Goal: Task Accomplishment & Management: Manage account settings

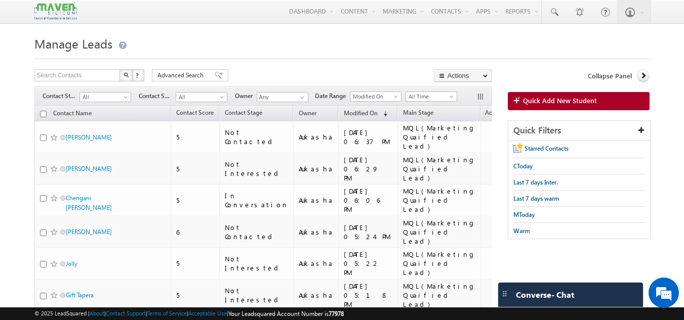
click at [310, 45] on h1 "Manage Leads" at bounding box center [341, 43] width 615 height 20
click at [353, 59] on div at bounding box center [341, 56] width 615 height 7
click at [122, 99] on span at bounding box center [126, 99] width 8 height 8
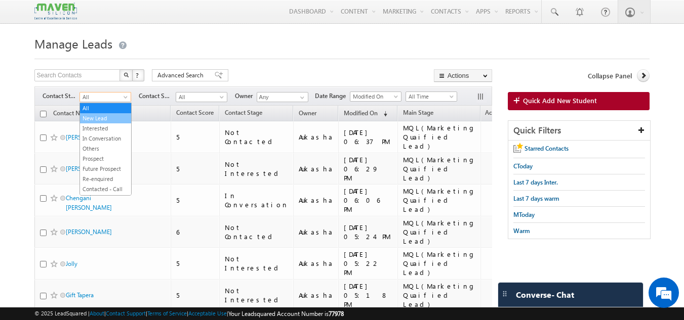
click at [106, 119] on link "New Lead" at bounding box center [105, 118] width 51 height 9
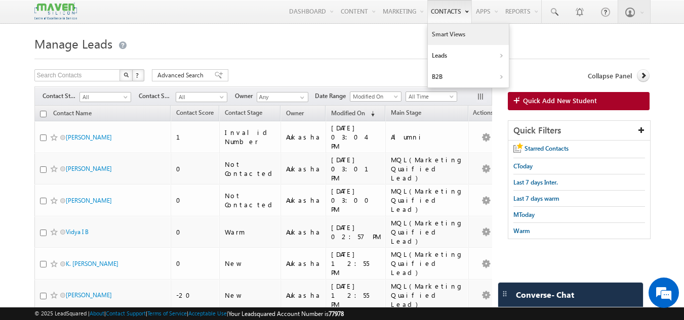
click at [460, 40] on link "Smart Views" at bounding box center [468, 34] width 81 height 21
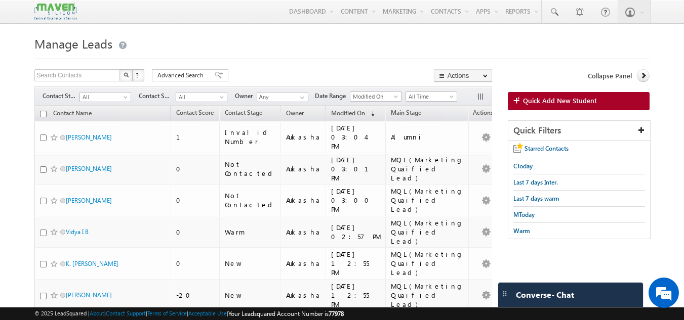
click at [163, 36] on h1 "Manage Leads" at bounding box center [341, 43] width 615 height 20
click at [116, 95] on span "All" at bounding box center [104, 97] width 48 height 9
click at [221, 53] on h1 "Manage Leads" at bounding box center [341, 43] width 615 height 20
click at [226, 100] on span at bounding box center [223, 99] width 8 height 8
click at [258, 51] on h1 "Manage Leads" at bounding box center [341, 43] width 615 height 20
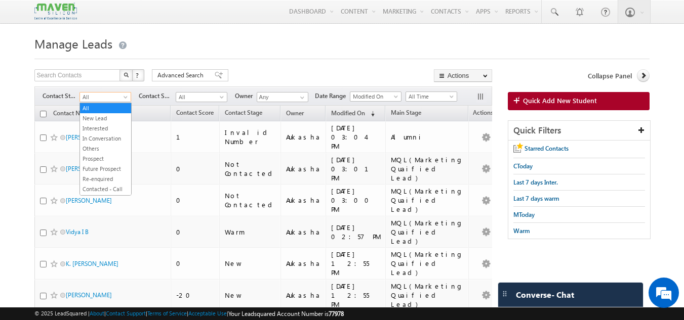
click at [100, 99] on span "All" at bounding box center [104, 97] width 48 height 9
click at [312, 51] on h1 "Manage Leads" at bounding box center [341, 43] width 615 height 20
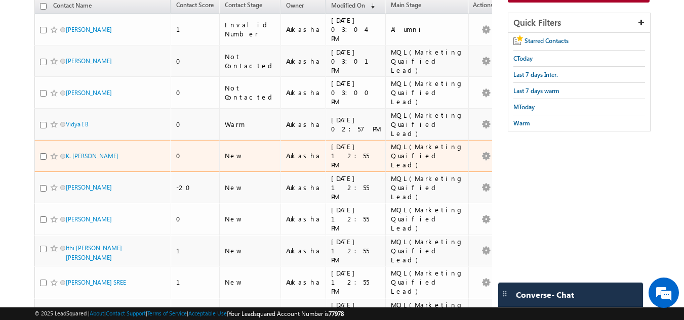
scroll to position [108, 0]
click at [112, 152] on link "K. Manohar Manohar" at bounding box center [92, 156] width 53 height 8
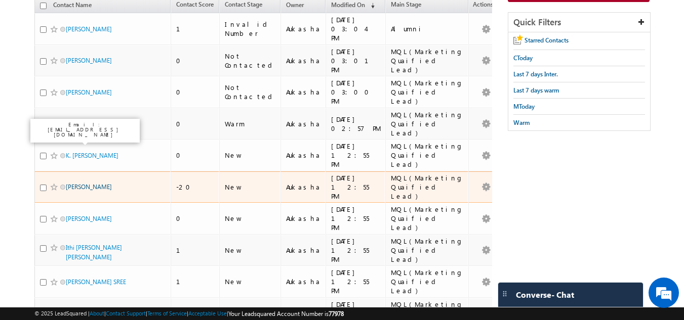
click at [74, 183] on link "Vicky" at bounding box center [89, 187] width 46 height 8
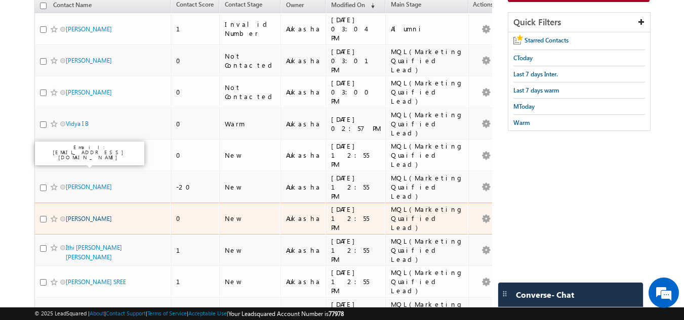
click at [78, 215] on link "[PERSON_NAME]" at bounding box center [89, 219] width 46 height 8
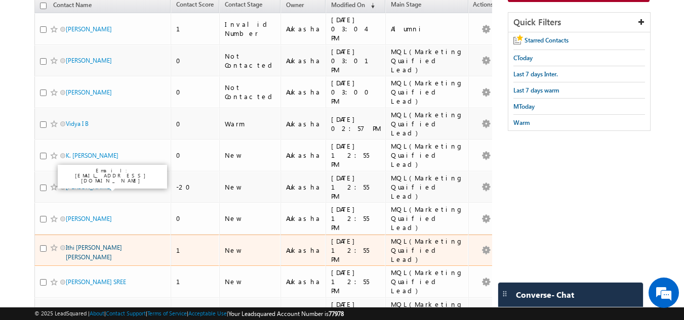
click at [88, 244] on link "Ithi Kanaka MahaLakshmi Poojitha" at bounding box center [94, 252] width 56 height 17
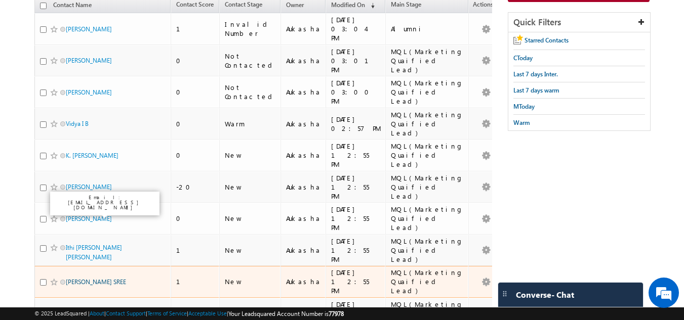
click at [93, 278] on link "UMMADI SUMANA SREE" at bounding box center [96, 282] width 60 height 8
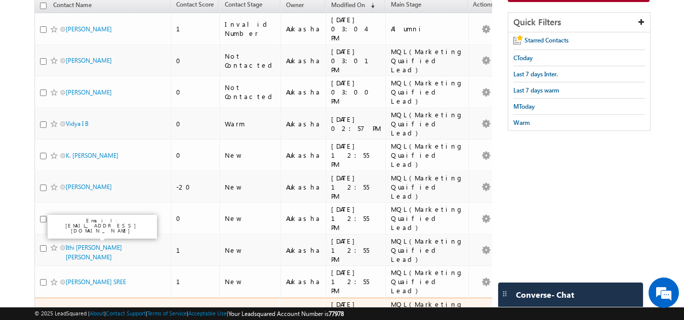
click at [84, 310] on link "Kusuma Chandana" at bounding box center [89, 314] width 46 height 8
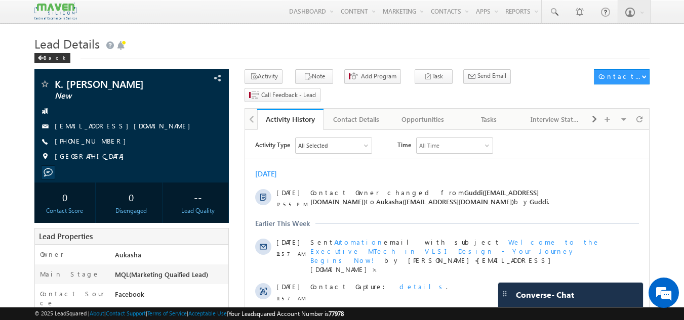
click at [214, 51] on h1 "Lead Details" at bounding box center [341, 43] width 615 height 20
click at [235, 39] on h1 "Lead Details" at bounding box center [341, 43] width 615 height 20
drag, startPoint x: 112, startPoint y: 142, endPoint x: 103, endPoint y: 143, distance: 9.2
click at [103, 143] on div "+91-8688548620" at bounding box center [131, 142] width 185 height 10
copy div "+91-8688548620"
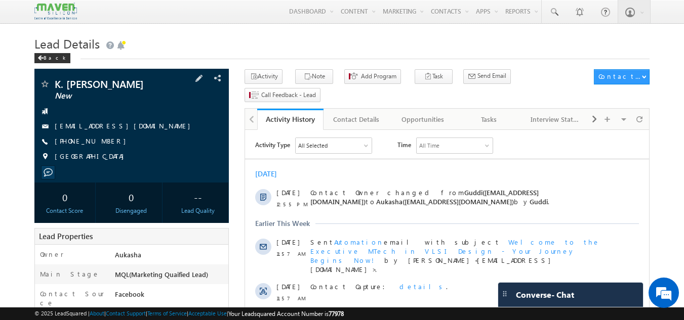
drag, startPoint x: 154, startPoint y: 83, endPoint x: 55, endPoint y: 80, distance: 98.7
click at [55, 80] on span "K. Manohar Manohar" at bounding box center [115, 84] width 120 height 10
copy span "K. Manohar Manohar"
click at [487, 113] on div "Tasks" at bounding box center [488, 119] width 49 height 12
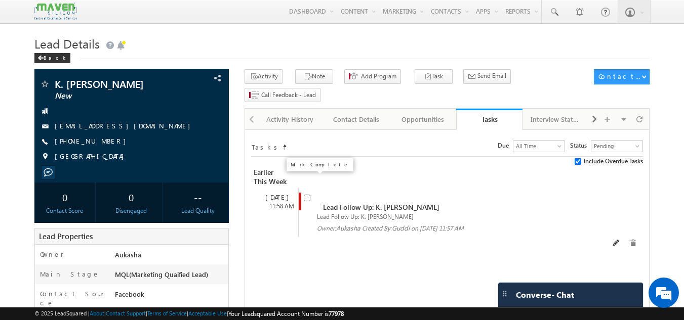
click at [306, 195] on input "checkbox" at bounding box center [307, 198] width 7 height 7
checkbox input "false"
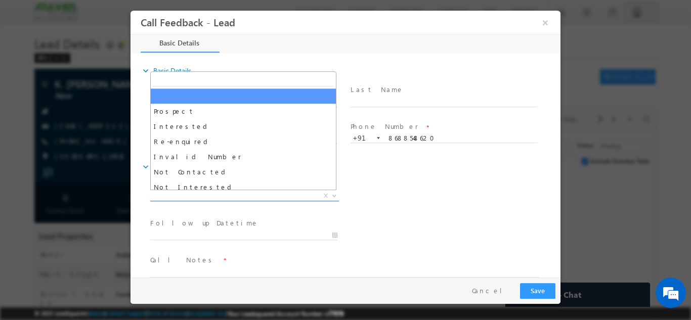
click at [237, 196] on span "X" at bounding box center [244, 196] width 189 height 10
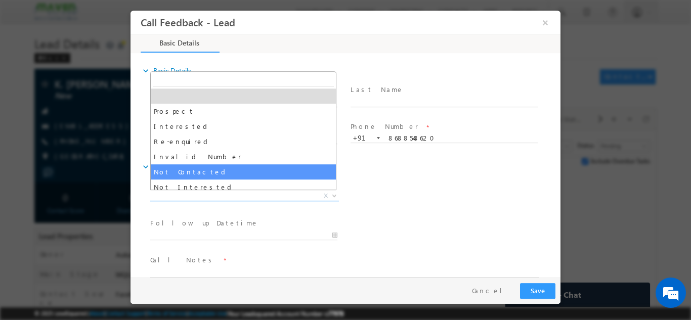
select select "Not Contacted"
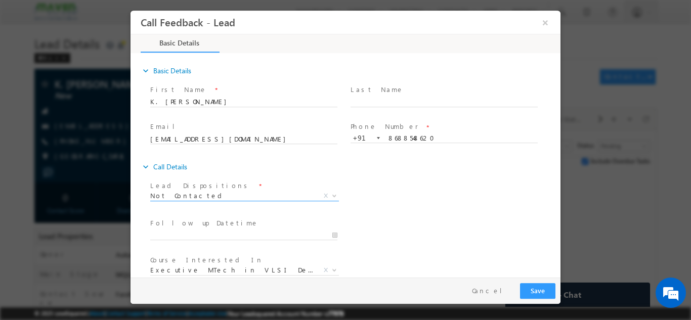
scroll to position [54, 0]
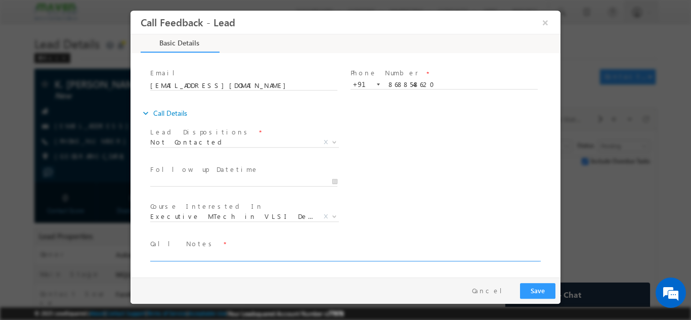
click at [228, 258] on textarea at bounding box center [344, 256] width 389 height 12
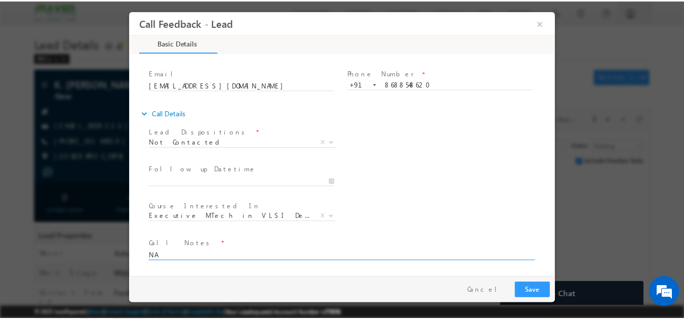
scroll to position [0, 0]
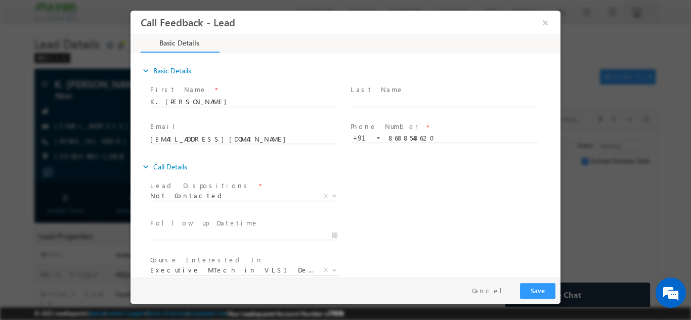
type textarea "NA"
click at [540, 294] on button "Save" at bounding box center [537, 291] width 35 height 16
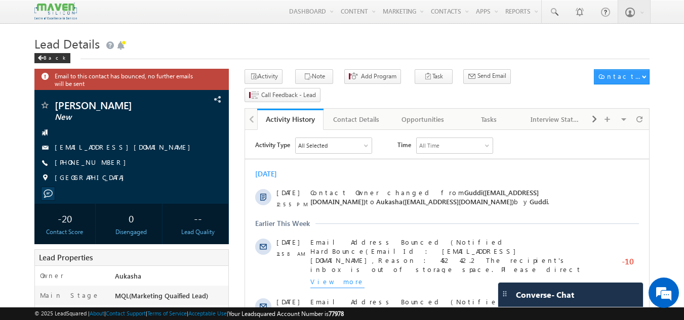
click at [159, 40] on h1 "Lead Details" at bounding box center [341, 43] width 615 height 20
drag, startPoint x: 109, startPoint y: 162, endPoint x: 103, endPoint y: 164, distance: 6.9
click at [103, 164] on div "[PHONE_NUMBER]" at bounding box center [131, 163] width 185 height 10
copy div "[PHONE_NUMBER]"
drag, startPoint x: 93, startPoint y: 109, endPoint x: 54, endPoint y: 107, distance: 38.5
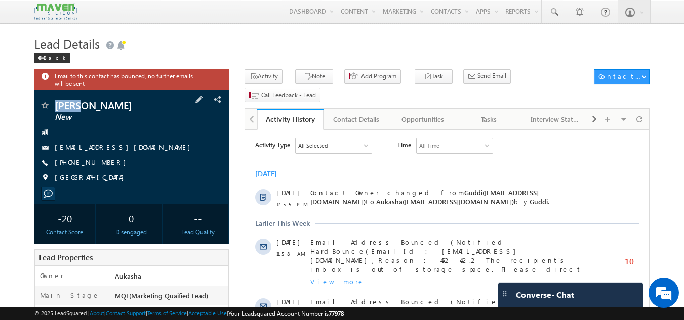
click at [55, 107] on span "[PERSON_NAME]" at bounding box center [115, 105] width 120 height 10
copy span "[PERSON_NAME]"
click at [499, 113] on div "Tasks" at bounding box center [488, 119] width 49 height 12
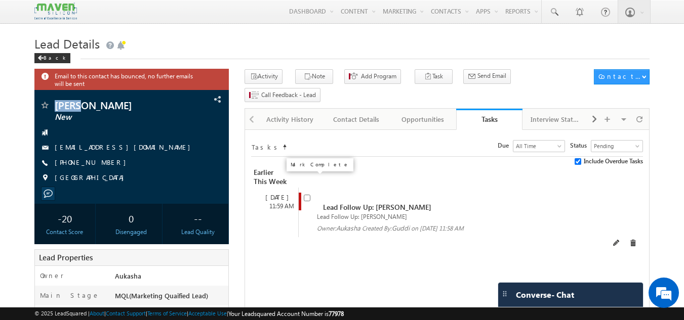
click at [308, 195] on input "checkbox" at bounding box center [307, 198] width 7 height 7
checkbox input "false"
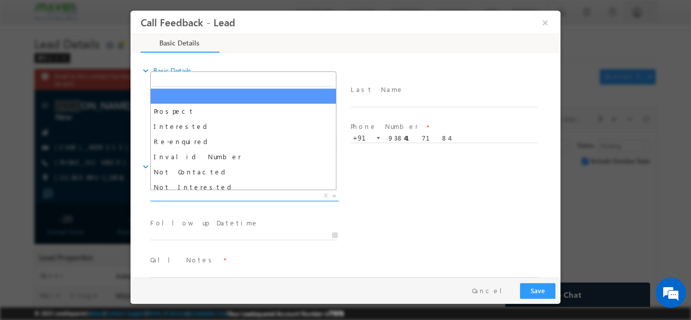
click at [213, 198] on span "X" at bounding box center [244, 196] width 189 height 10
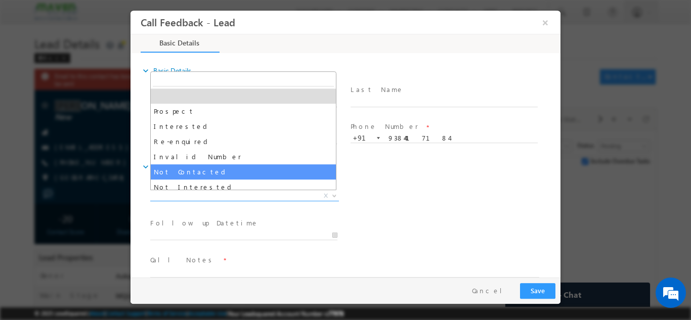
select select "Not Contacted"
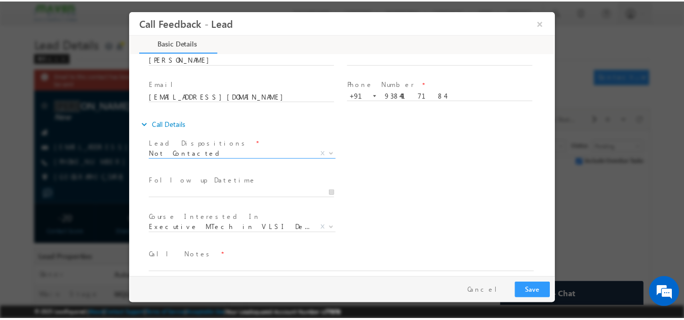
scroll to position [54, 0]
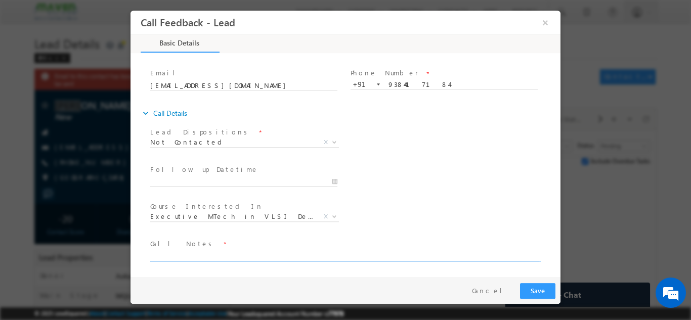
click at [254, 256] on textarea at bounding box center [344, 256] width 389 height 12
type textarea "NA"
click at [543, 294] on button "Save" at bounding box center [537, 291] width 35 height 16
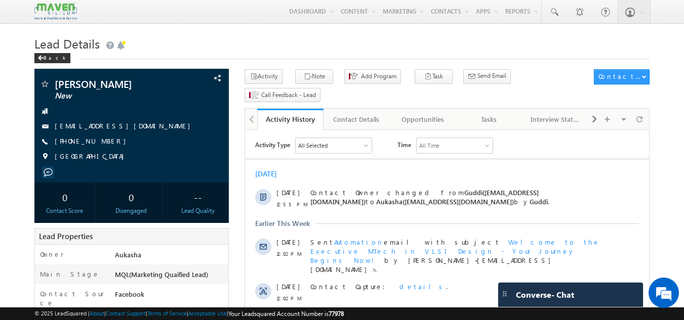
click at [158, 38] on h1 "Lead Details" at bounding box center [341, 43] width 615 height 20
click at [158, 49] on h1 "Lead Details" at bounding box center [341, 43] width 615 height 20
drag, startPoint x: 123, startPoint y: 87, endPoint x: 52, endPoint y: 83, distance: 71.5
click at [52, 83] on div "Vivek surwase New" at bounding box center [131, 84] width 185 height 10
copy div "Vivek surwase"
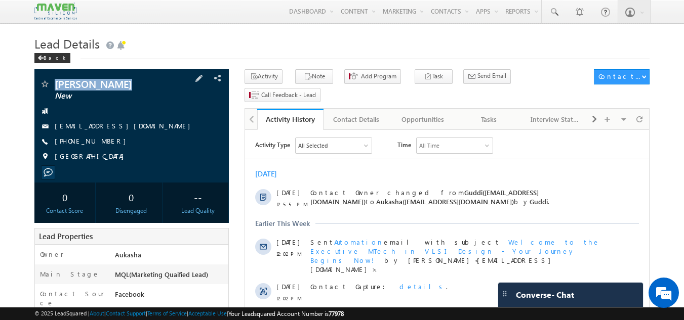
drag, startPoint x: 113, startPoint y: 141, endPoint x: 104, endPoint y: 142, distance: 9.2
click at [104, 142] on div "+91-7517017132" at bounding box center [131, 142] width 185 height 10
copy div "+91-7517017132"
drag, startPoint x: 122, startPoint y: 87, endPoint x: 51, endPoint y: 85, distance: 71.4
click at [51, 85] on div "Vivek surwase New" at bounding box center [131, 84] width 185 height 10
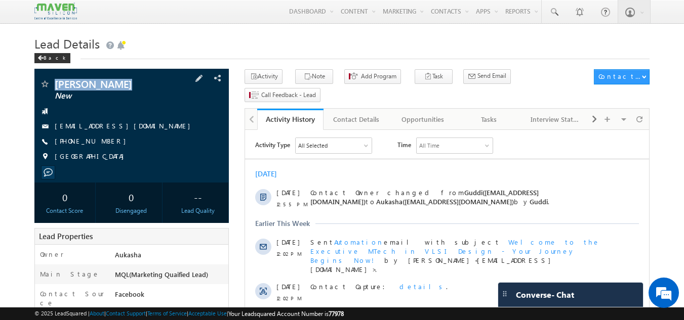
copy div "Vivek surwase"
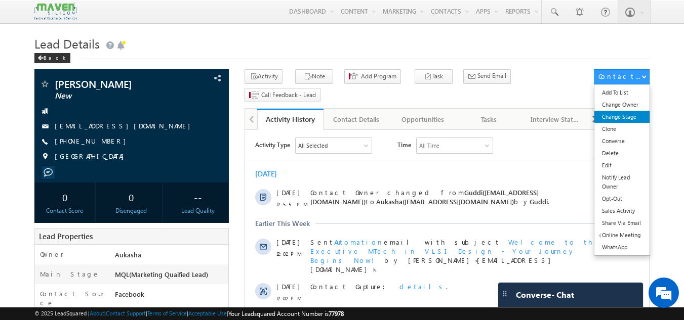
click at [633, 113] on link "Change Stage" at bounding box center [621, 117] width 55 height 12
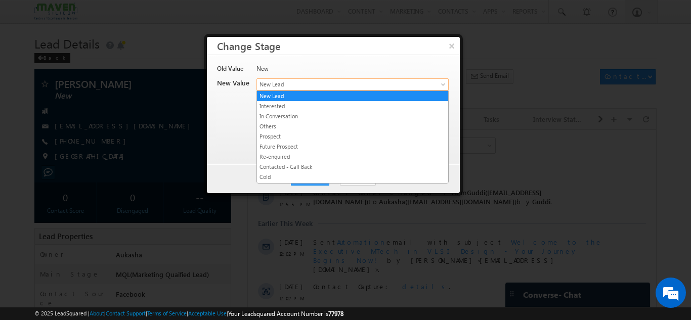
click at [313, 89] on span "New Lead" at bounding box center [336, 84] width 158 height 9
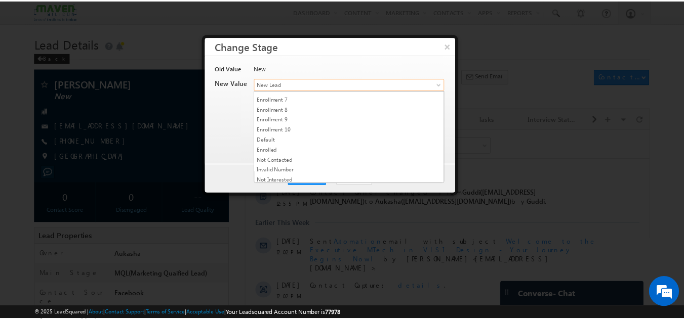
scroll to position [191, 0]
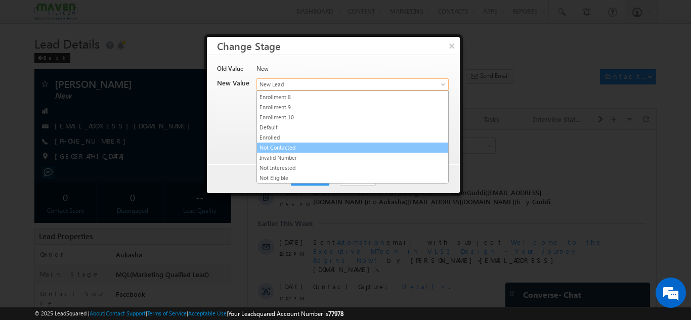
click at [314, 147] on link "Not Contacted" at bounding box center [352, 147] width 191 height 9
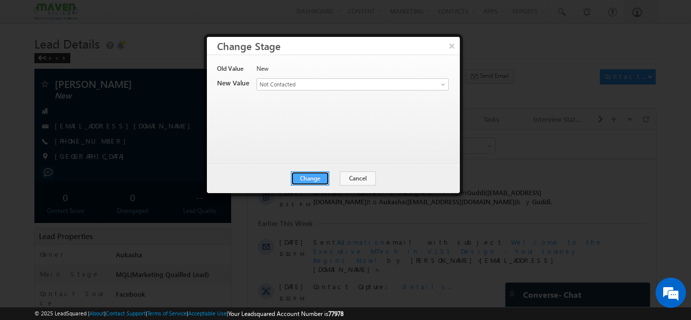
click at [324, 178] on button "Change" at bounding box center [310, 179] width 38 height 14
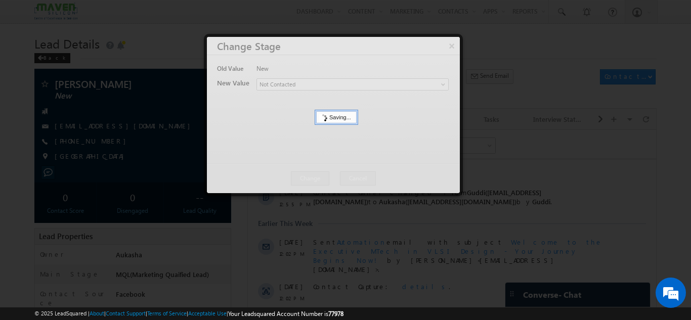
click at [0, 56] on div at bounding box center [345, 160] width 691 height 320
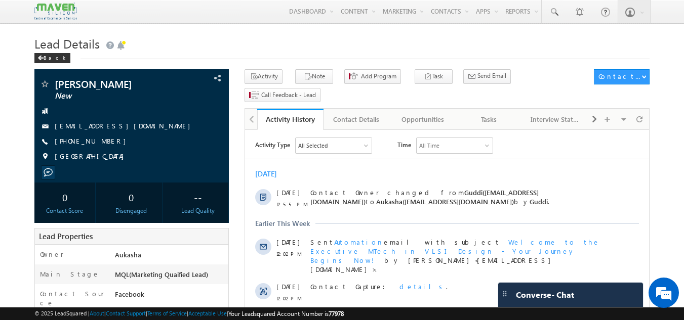
click at [287, 47] on h1 "Lead Details" at bounding box center [341, 43] width 615 height 20
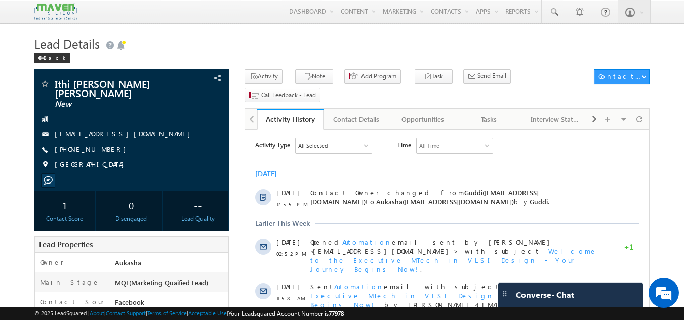
click at [235, 38] on h1 "Lead Details" at bounding box center [341, 43] width 615 height 20
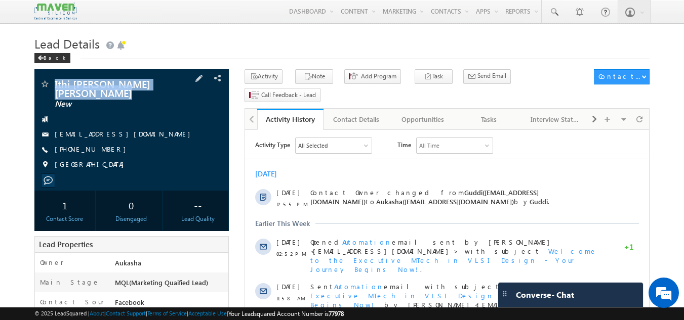
drag, startPoint x: 101, startPoint y: 94, endPoint x: 54, endPoint y: 84, distance: 48.3
click at [54, 84] on div "Ithi [PERSON_NAME] [PERSON_NAME] New" at bounding box center [131, 84] width 185 height 10
copy div "Ithi [PERSON_NAME] [PERSON_NAME]"
drag, startPoint x: 110, startPoint y: 151, endPoint x: 103, endPoint y: 149, distance: 7.0
click at [103, 149] on div "[PHONE_NUMBER]" at bounding box center [131, 150] width 185 height 10
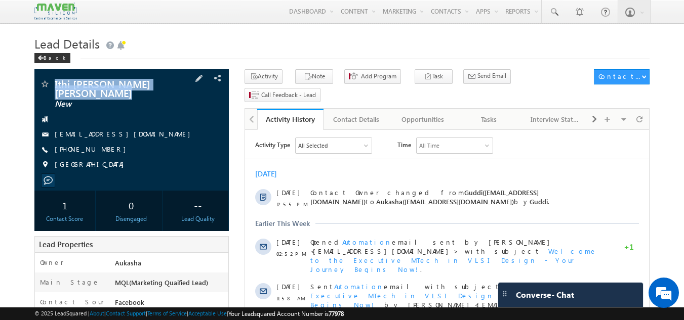
copy div "[PHONE_NUMBER]"
click at [495, 113] on div "Tasks" at bounding box center [488, 119] width 49 height 12
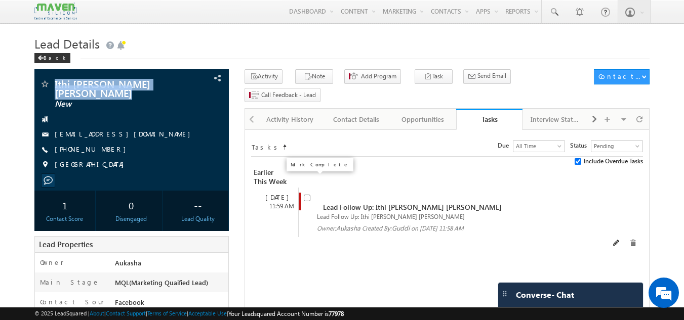
click at [308, 195] on input "checkbox" at bounding box center [307, 198] width 7 height 7
checkbox input "false"
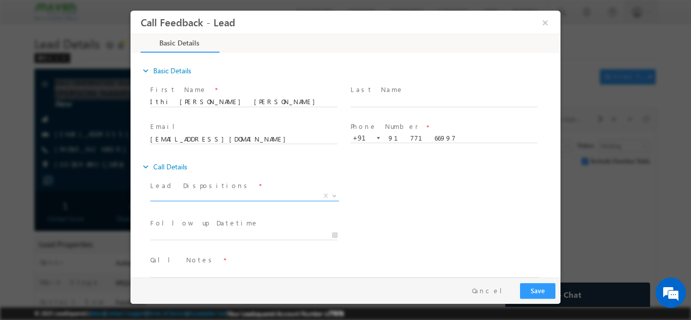
click at [222, 199] on span "X" at bounding box center [244, 196] width 189 height 10
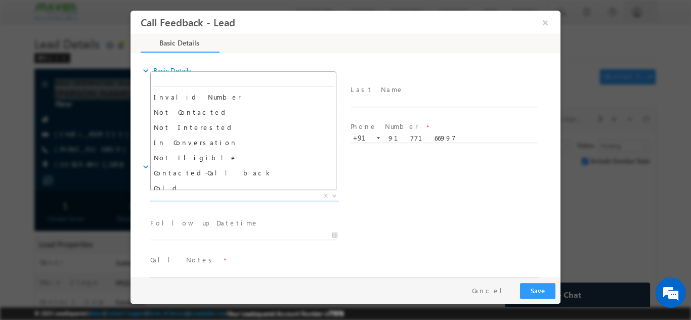
scroll to position [63, 0]
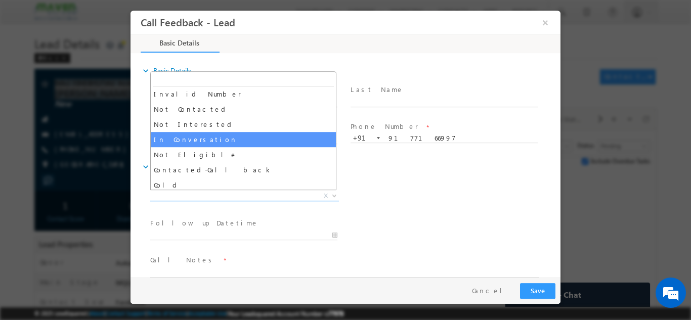
select select "In Conversation"
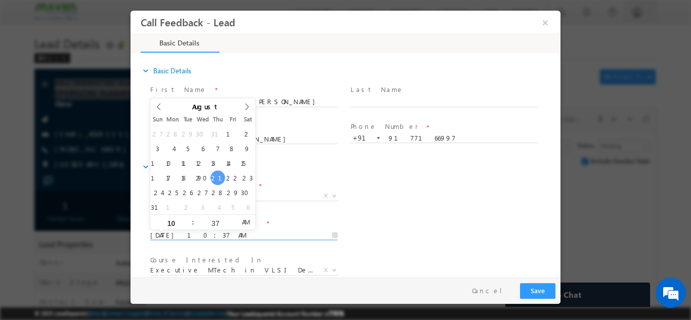
click at [180, 236] on input "21/08/2025 10:37 AM" at bounding box center [243, 235] width 187 height 10
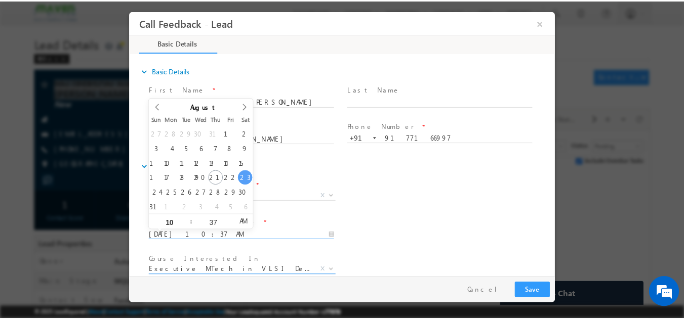
scroll to position [54, 0]
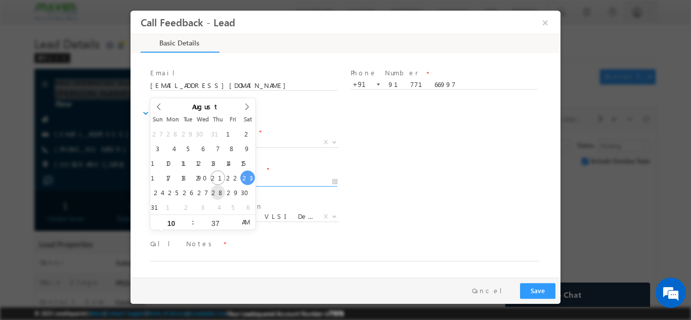
type input "28/08/2025 10:37 AM"
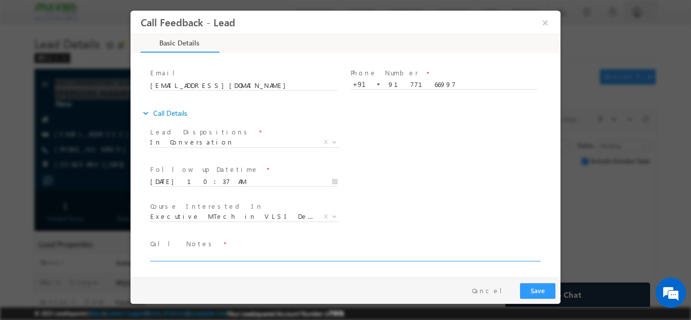
click at [209, 250] on textarea at bounding box center [344, 256] width 389 height 12
type textarea "B. tech ece 2025/ECP in PD/Not sure"
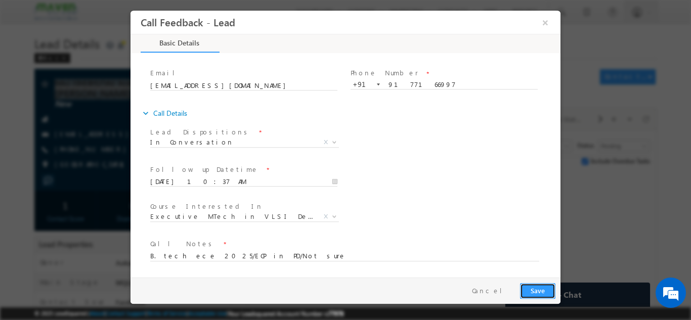
click at [536, 284] on button "Save" at bounding box center [537, 291] width 35 height 16
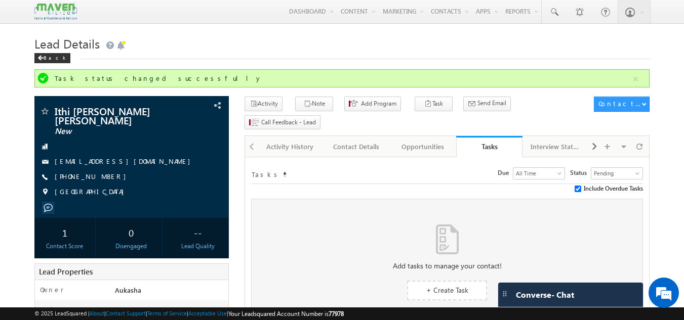
click at [296, 141] on div "Activity History" at bounding box center [289, 147] width 49 height 12
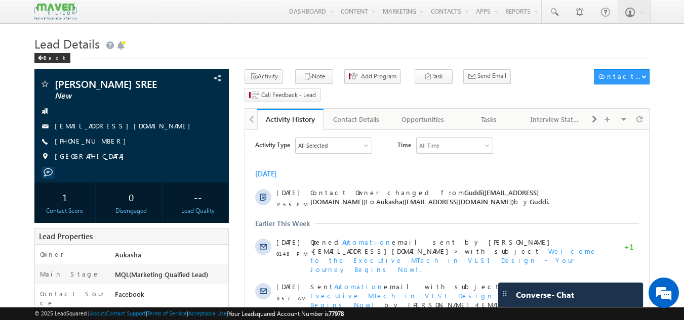
click at [103, 142] on div "+91-9121656940" at bounding box center [131, 142] width 185 height 10
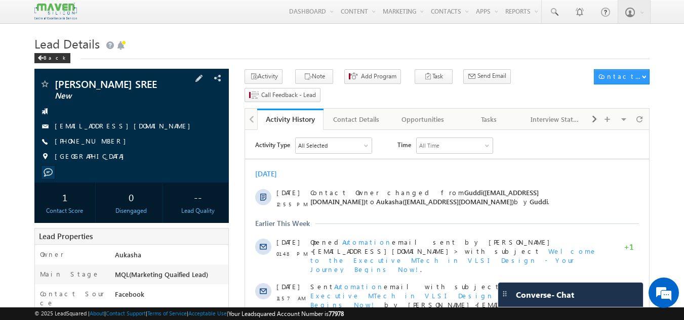
copy div "+91-9121656940"
drag, startPoint x: 172, startPoint y: 79, endPoint x: 54, endPoint y: 82, distance: 118.0
click at [55, 82] on span "UMMADI SUMANA SREE" at bounding box center [115, 84] width 120 height 10
copy span "UMMADI SUMANA SREE"
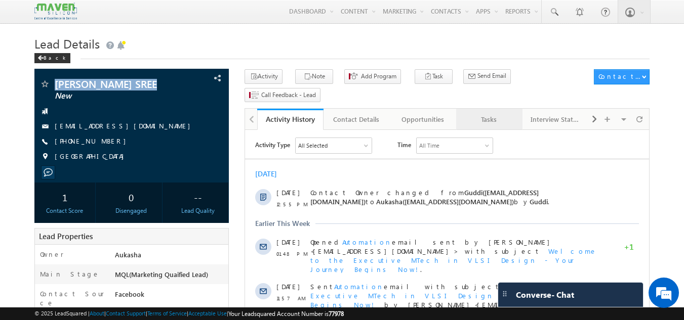
click at [472, 113] on div "Tasks" at bounding box center [488, 119] width 49 height 12
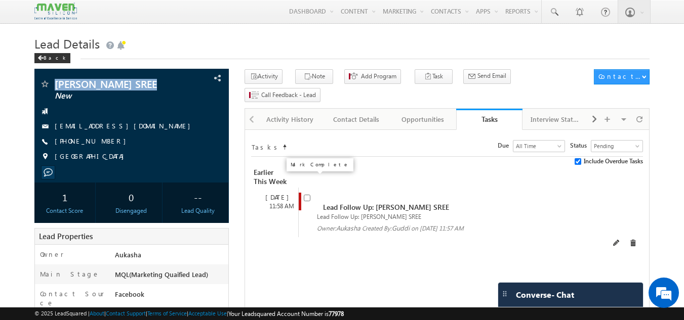
click at [307, 195] on input "checkbox" at bounding box center [307, 198] width 7 height 7
checkbox input "false"
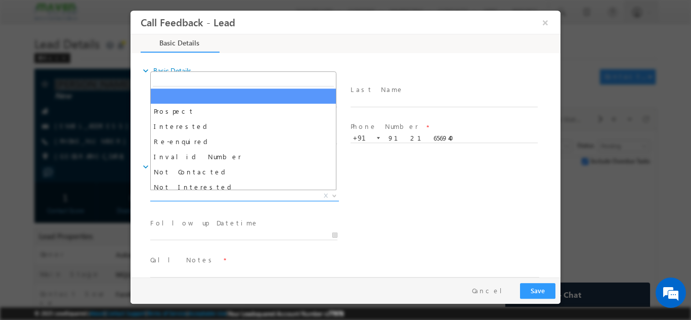
click at [225, 195] on span "X" at bounding box center [244, 196] width 189 height 10
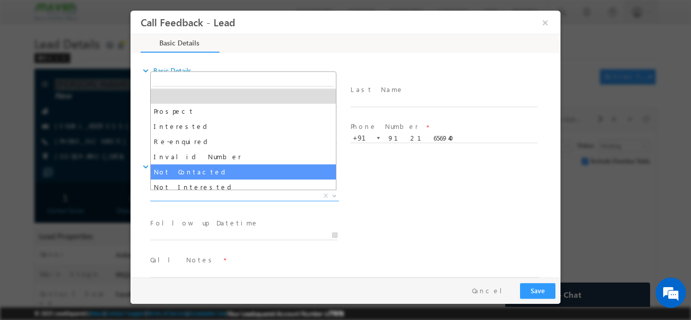
scroll to position [96, 0]
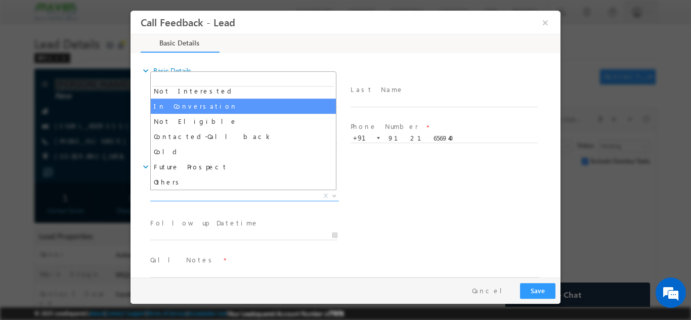
select select "In Conversation"
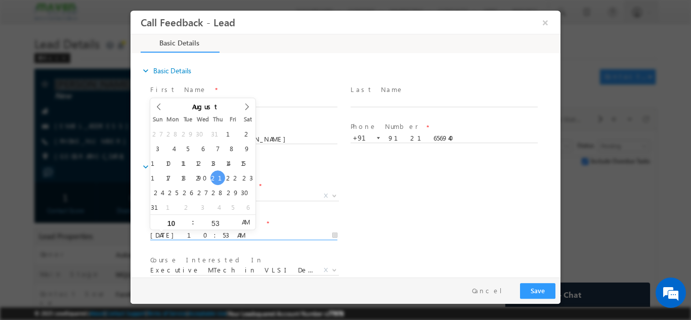
click at [220, 236] on input "21/08/2025 10:53 AM" at bounding box center [243, 235] width 187 height 10
type input "25/08/2025 10:53 AM"
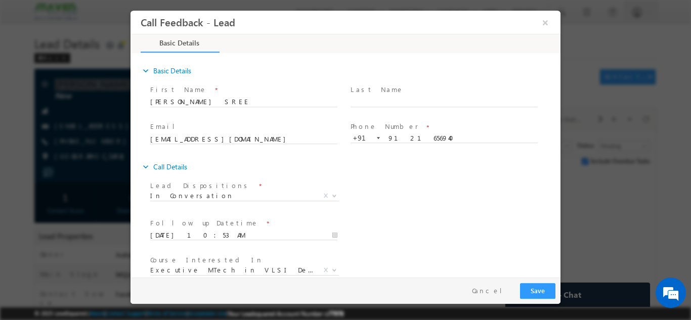
click at [398, 244] on div "Follow up Datetime * 25/08/2025 10:53 AM Program Type * Long Term Short Term X" at bounding box center [354, 234] width 412 height 37
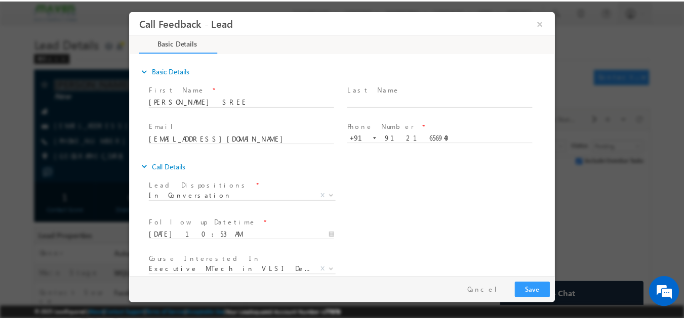
scroll to position [54, 0]
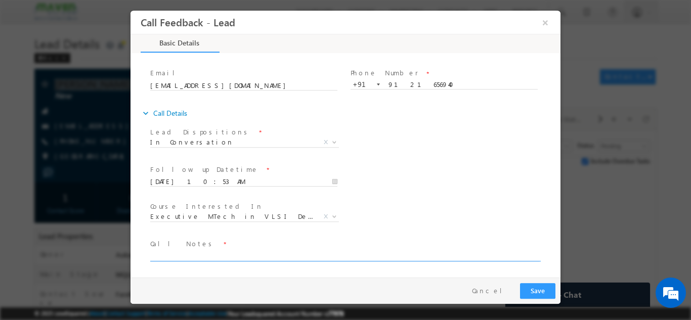
click at [276, 258] on textarea at bounding box center [344, 256] width 389 height 12
type textarea "B. tech ece/ASIC IIT R"
click at [550, 293] on button "Save" at bounding box center [537, 291] width 35 height 16
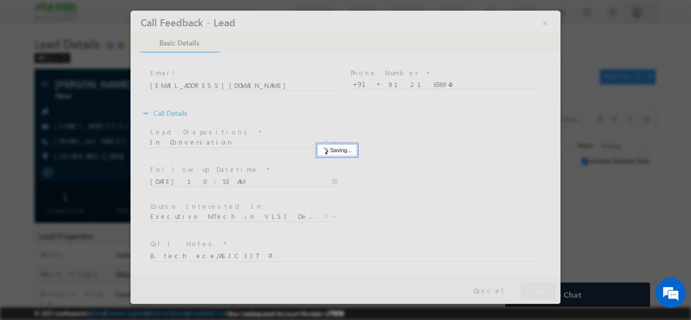
click at [0, 75] on div at bounding box center [345, 160] width 691 height 320
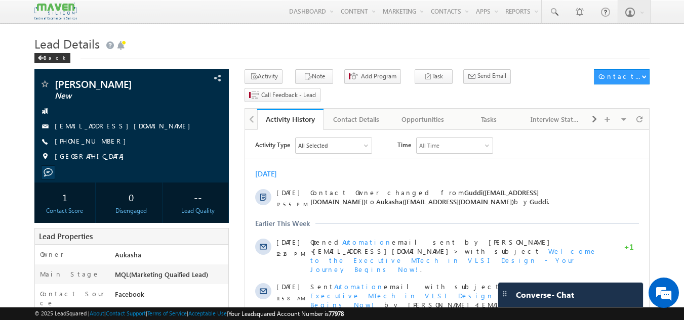
click at [228, 38] on h1 "Lead Details" at bounding box center [341, 43] width 615 height 20
click at [242, 37] on h1 "Lead Details" at bounding box center [341, 43] width 615 height 20
click at [263, 41] on h1 "Lead Details" at bounding box center [341, 43] width 615 height 20
click at [103, 142] on div "[PHONE_NUMBER]" at bounding box center [131, 142] width 185 height 10
copy div "[PHONE_NUMBER]"
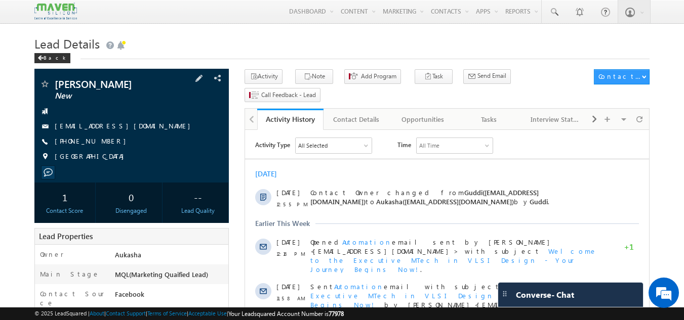
drag, startPoint x: 142, startPoint y: 81, endPoint x: 52, endPoint y: 80, distance: 90.6
click at [52, 80] on div "[PERSON_NAME] New" at bounding box center [131, 84] width 185 height 10
copy div "[PERSON_NAME]"
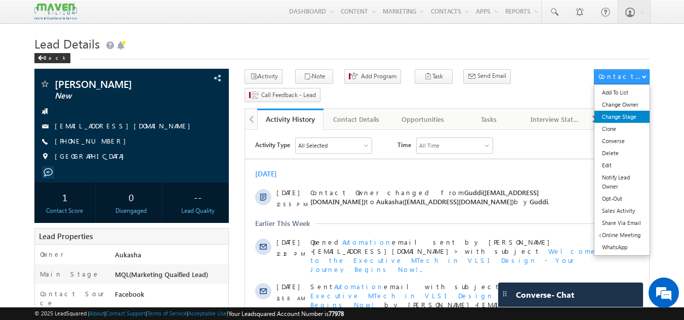
click at [620, 117] on link "Change Stage" at bounding box center [621, 117] width 55 height 12
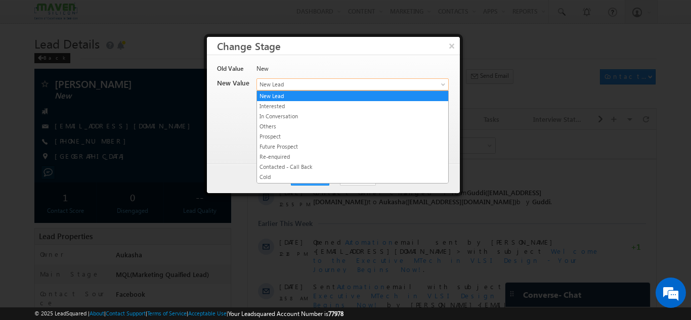
click at [291, 83] on span "New Lead" at bounding box center [336, 84] width 158 height 9
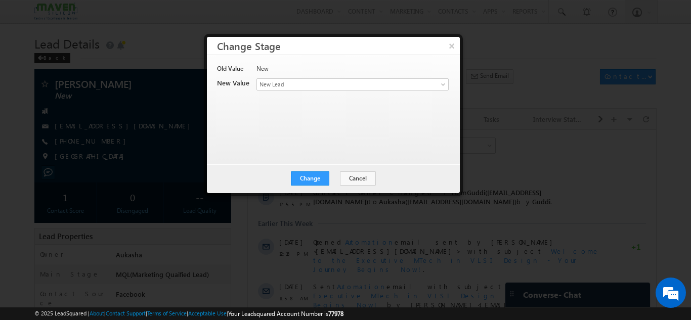
click at [175, 54] on div at bounding box center [345, 160] width 691 height 320
drag, startPoint x: 342, startPoint y: 180, endPoint x: 120, endPoint y: 75, distance: 245.2
click at [342, 180] on button "Cancel" at bounding box center [358, 179] width 36 height 14
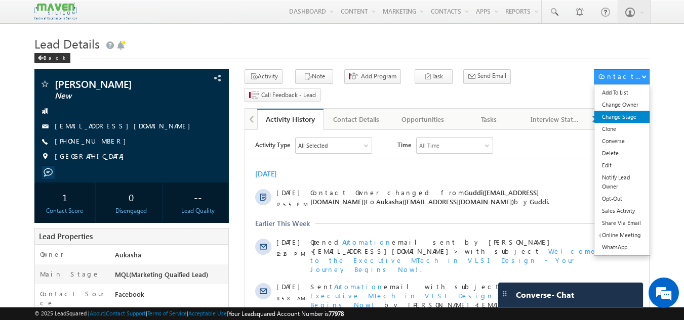
click at [626, 114] on link "Change Stage" at bounding box center [621, 117] width 55 height 12
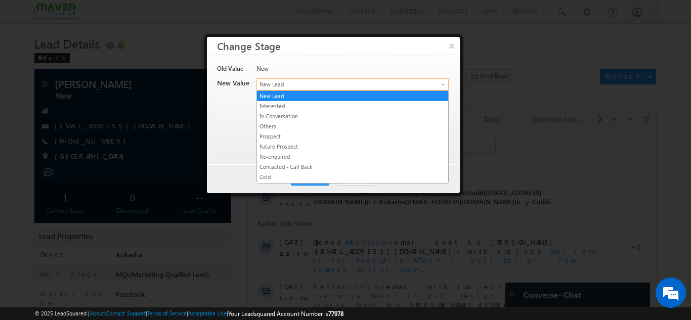
click at [288, 84] on span "New Lead" at bounding box center [336, 84] width 158 height 9
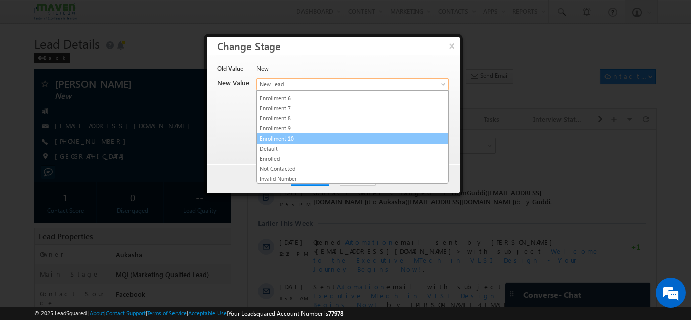
scroll to position [191, 0]
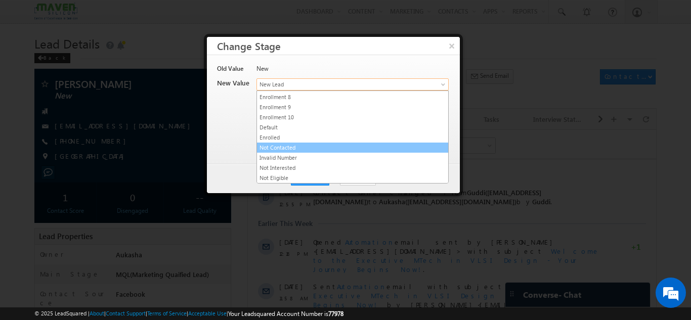
click at [317, 149] on link "Not Contacted" at bounding box center [352, 147] width 191 height 9
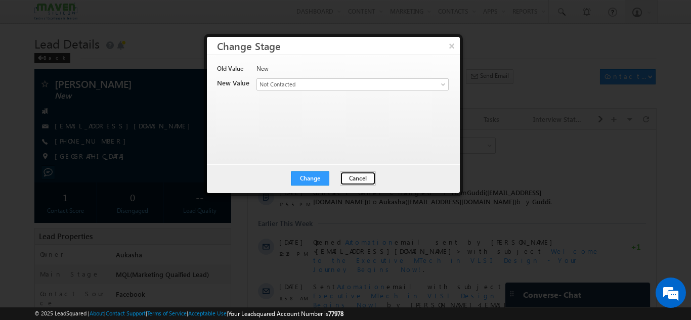
drag, startPoint x: 351, startPoint y: 178, endPoint x: 132, endPoint y: 65, distance: 246.7
click at [351, 178] on button "Cancel" at bounding box center [358, 179] width 36 height 14
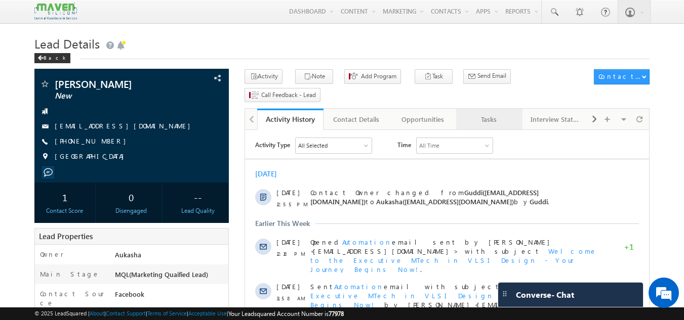
click at [479, 113] on div "Tasks" at bounding box center [488, 119] width 49 height 12
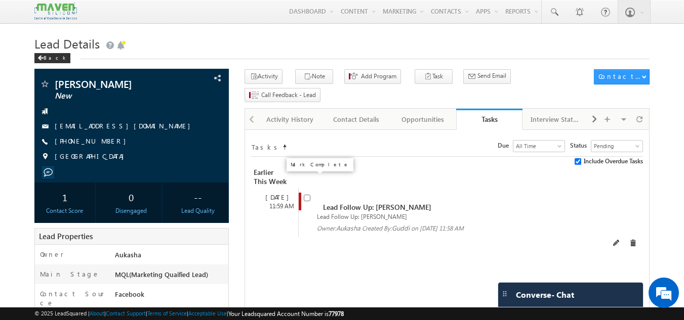
click at [305, 195] on input "checkbox" at bounding box center [307, 198] width 7 height 7
checkbox input "false"
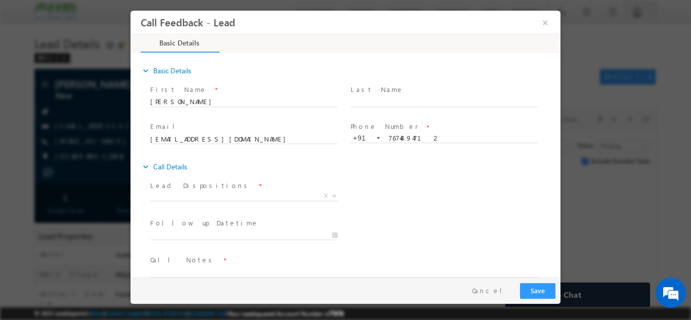
scroll to position [0, 0]
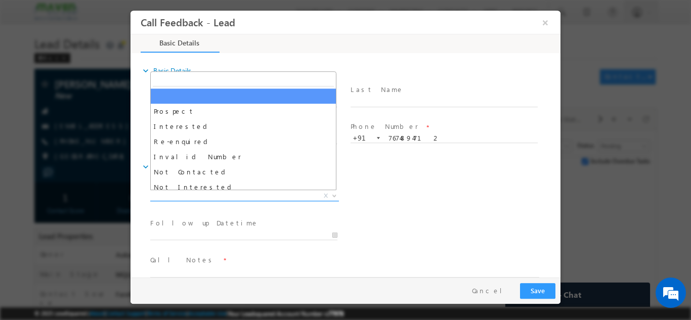
click at [234, 192] on span "X" at bounding box center [244, 196] width 189 height 10
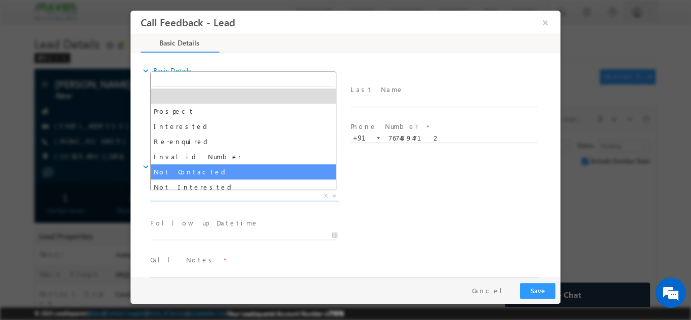
select select "Not Contacted"
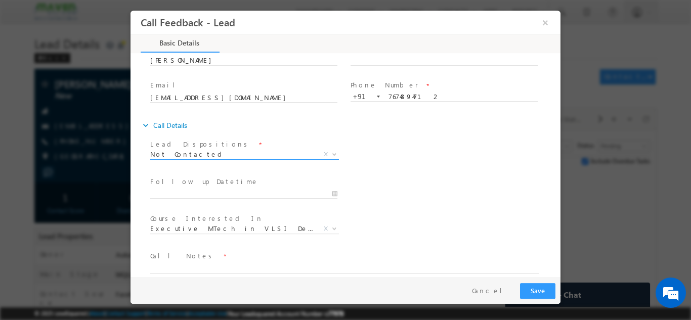
scroll to position [54, 0]
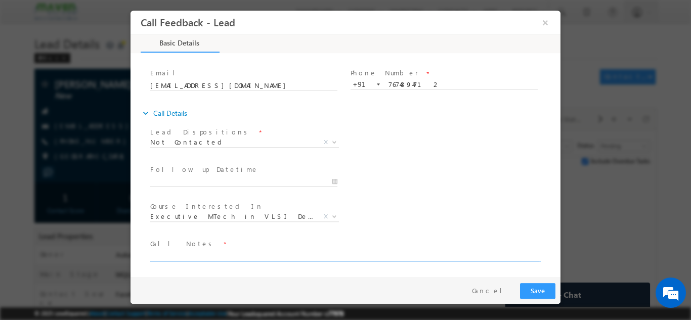
click at [238, 250] on textarea at bounding box center [344, 256] width 389 height 12
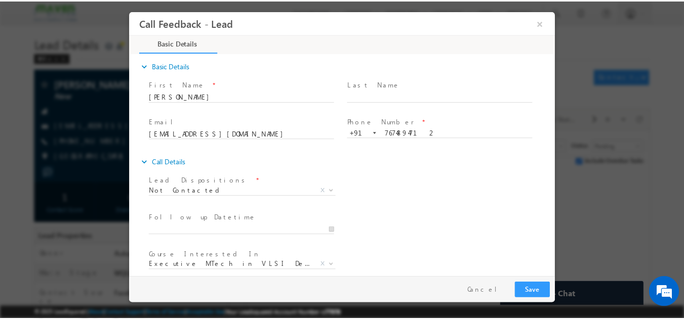
scroll to position [0, 0]
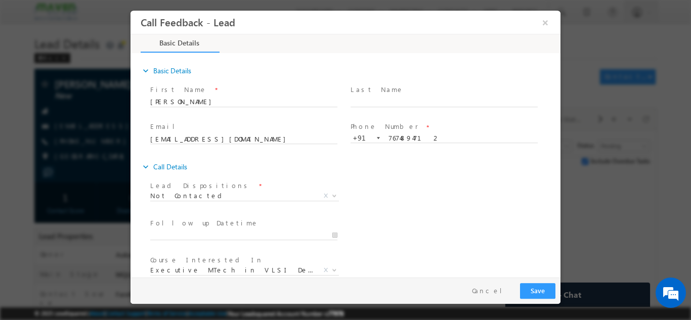
type textarea "NA"
click at [548, 287] on button "Save" at bounding box center [537, 291] width 35 height 16
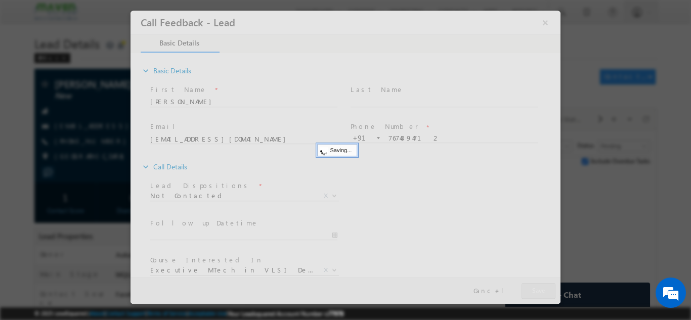
click at [51, 93] on div at bounding box center [345, 160] width 691 height 320
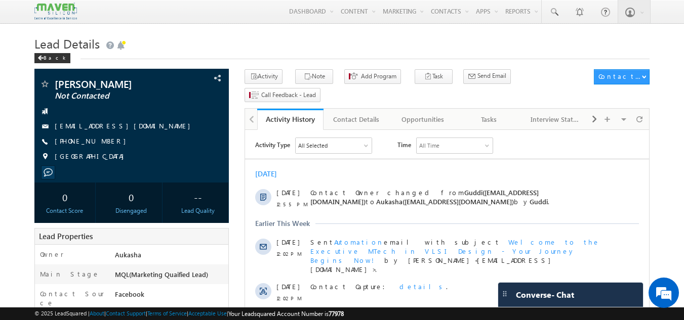
click at [310, 38] on h1 "Lead Details" at bounding box center [341, 43] width 615 height 20
click at [271, 43] on h1 "Lead Details" at bounding box center [341, 43] width 615 height 20
click at [317, 44] on h1 "Lead Details" at bounding box center [341, 43] width 615 height 20
click at [303, 41] on h1 "Lead Details" at bounding box center [341, 43] width 615 height 20
click at [249, 36] on h1 "Lead Details" at bounding box center [341, 43] width 615 height 20
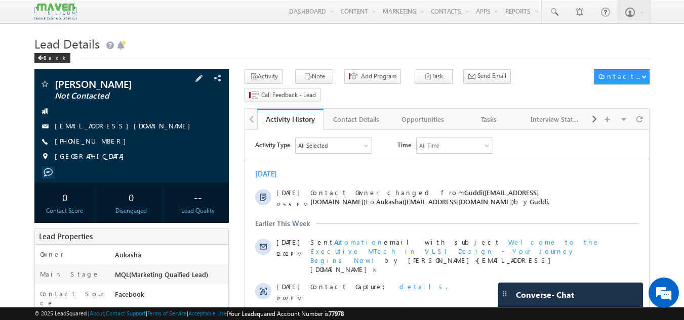
click at [104, 143] on div "+91-7517017132" at bounding box center [131, 142] width 185 height 10
copy div "+91-7517017132"
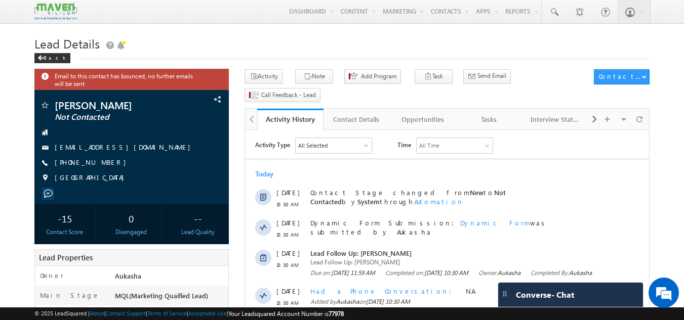
click at [181, 36] on h1 "Lead Details" at bounding box center [341, 43] width 615 height 20
drag, startPoint x: 109, startPoint y: 164, endPoint x: 104, endPoint y: 164, distance: 5.1
click at [104, 164] on div "[PHONE_NUMBER]" at bounding box center [131, 163] width 185 height 10
copy div "[PHONE_NUMBER]"
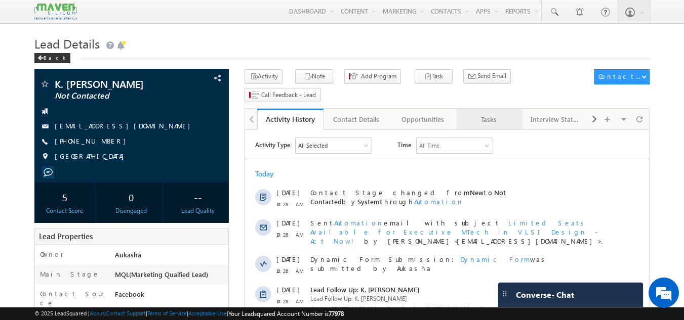
click at [504, 113] on div "Tasks" at bounding box center [488, 119] width 49 height 12
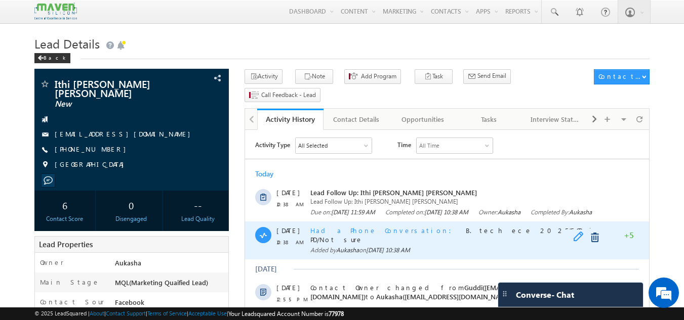
click at [579, 244] on span at bounding box center [581, 238] width 16 height 12
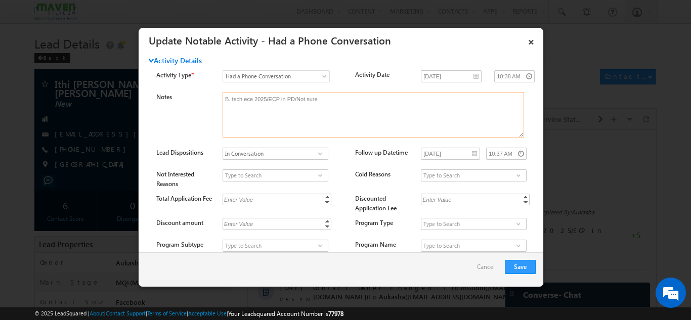
click at [295, 98] on textarea "B. tech ece 2025/ECP in PD/Not sure" at bounding box center [374, 115] width 302 height 46
type textarea "B. tech ece 2025/ECP in PD IIT R/Not sure"
click at [528, 269] on button "Save" at bounding box center [520, 267] width 31 height 14
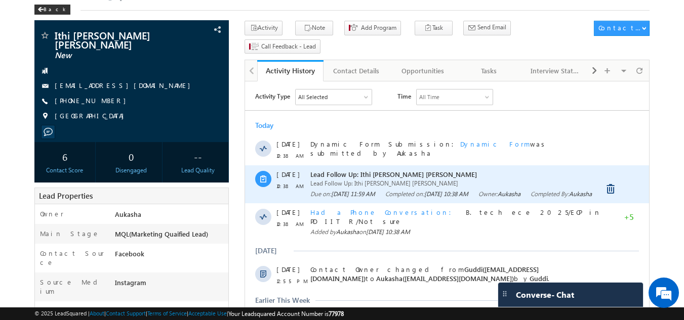
scroll to position [49, 0]
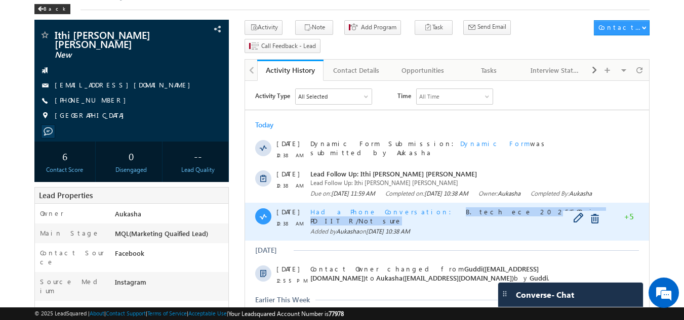
drag, startPoint x: 521, startPoint y: 224, endPoint x: 393, endPoint y: 216, distance: 128.3
click at [393, 216] on div "Had a Phone Conversation B. tech ece 2025/ECP in PD IIT R/Not sure" at bounding box center [458, 217] width 296 height 18
copy span "B. tech ece 2025/ECP in PD IIT R/Not sure"
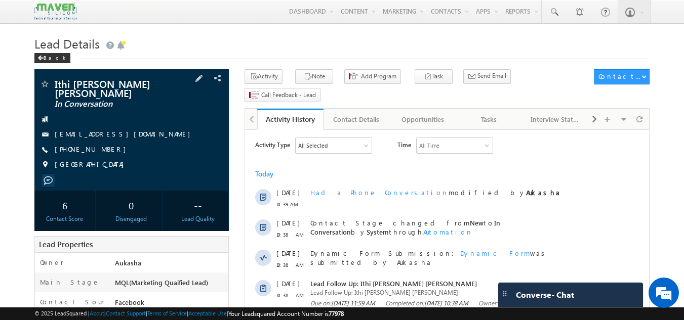
click at [103, 151] on div "[PHONE_NUMBER]" at bounding box center [131, 150] width 185 height 10
copy div "[PHONE_NUMBER]"
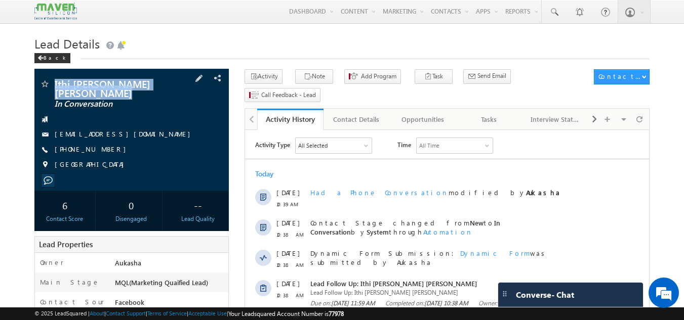
drag, startPoint x: 110, startPoint y: 91, endPoint x: 56, endPoint y: 82, distance: 54.8
click at [56, 82] on span "Ithi [PERSON_NAME] [PERSON_NAME]" at bounding box center [115, 88] width 120 height 18
copy span "Ithi [PERSON_NAME] [PERSON_NAME]"
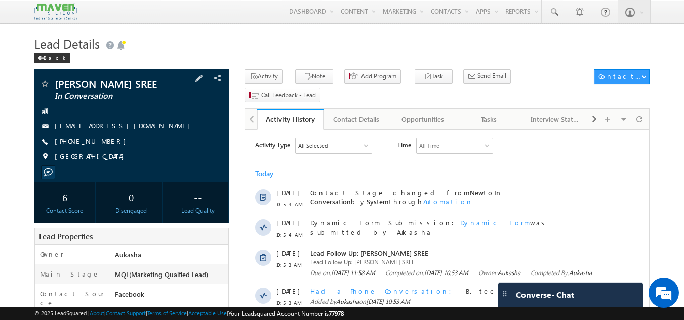
drag, startPoint x: 111, startPoint y: 142, endPoint x: 104, endPoint y: 142, distance: 7.1
click at [104, 142] on div "[PHONE_NUMBER]" at bounding box center [131, 142] width 185 height 10
copy div "[PHONE_NUMBER]"
click at [373, 38] on h1 "Lead Details" at bounding box center [341, 43] width 615 height 20
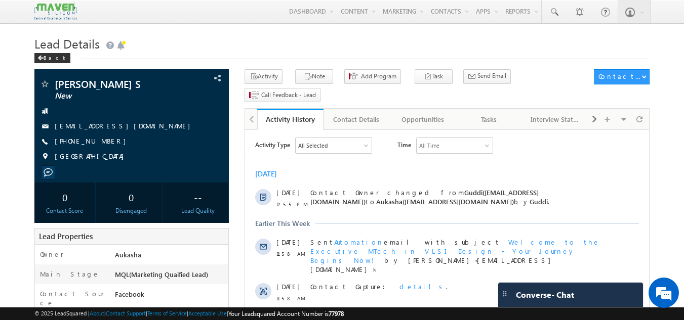
drag, startPoint x: 0, startPoint y: 0, endPoint x: 0, endPoint y: 100, distance: 99.7
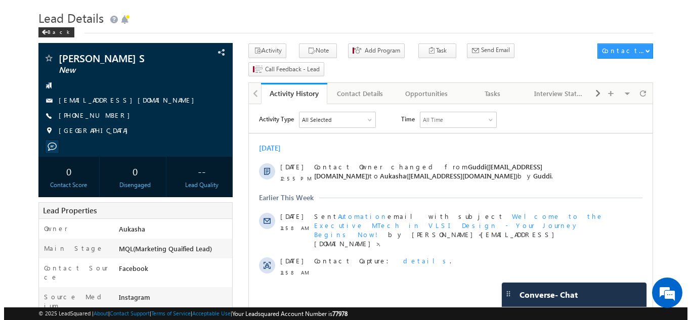
scroll to position [1, 0]
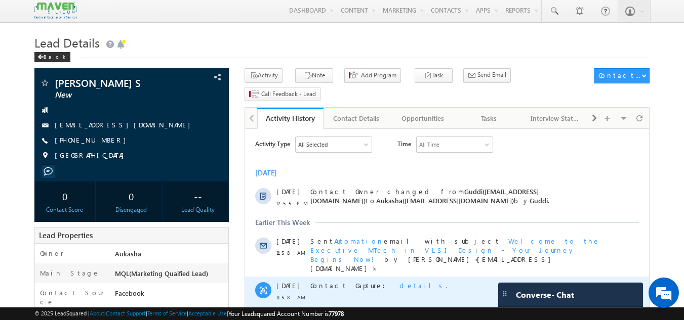
click at [399, 281] on span "details" at bounding box center [422, 285] width 47 height 9
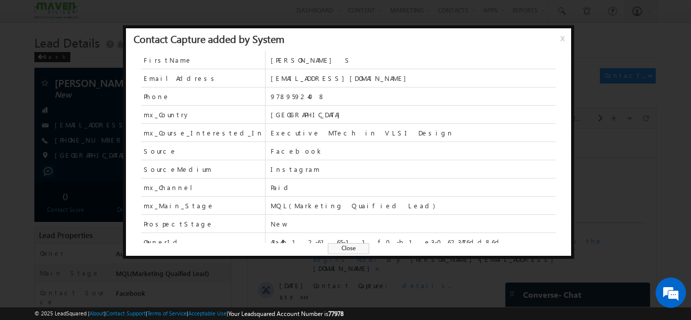
scroll to position [44, 0]
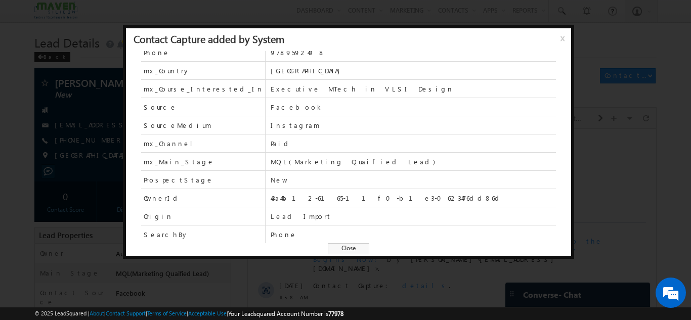
click at [562, 37] on span "x" at bounding box center [565, 42] width 8 height 18
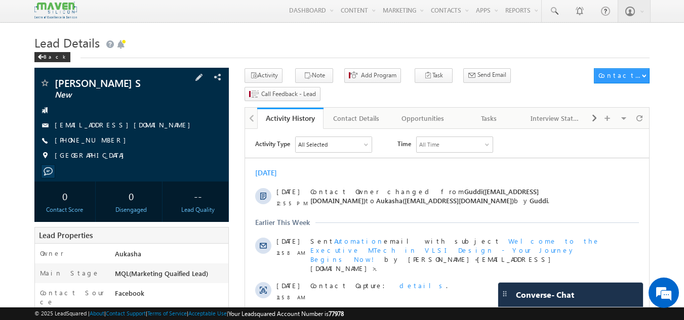
drag, startPoint x: 132, startPoint y: 80, endPoint x: 55, endPoint y: 84, distance: 77.5
click at [55, 84] on span "Sriram Karthik S" at bounding box center [115, 83] width 120 height 10
copy span "Sriram Karthik S"
drag, startPoint x: 110, startPoint y: 143, endPoint x: 104, endPoint y: 140, distance: 7.2
click at [104, 140] on div "+91-9789592408" at bounding box center [131, 141] width 185 height 10
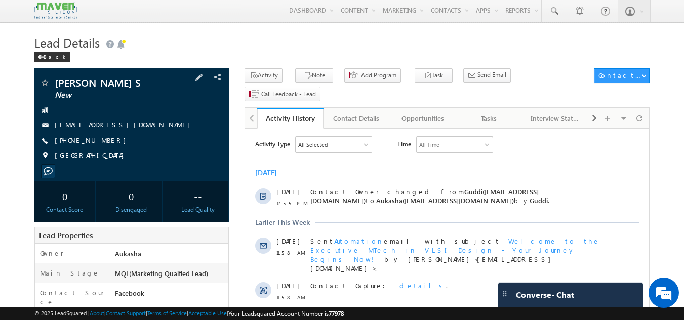
copy div "+91-9789592408"
drag, startPoint x: 142, startPoint y: 82, endPoint x: 53, endPoint y: 85, distance: 89.1
click at [53, 85] on div "Sriram Karthik S New" at bounding box center [131, 83] width 185 height 10
copy div "Sriram Karthik S"
click at [477, 112] on div "Tasks" at bounding box center [488, 118] width 49 height 12
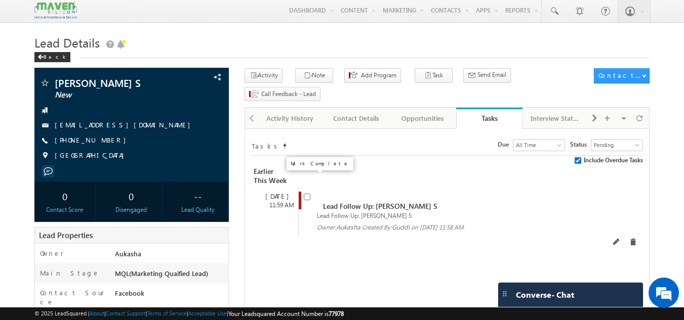
click at [305, 194] on input "checkbox" at bounding box center [307, 197] width 7 height 7
checkbox input "false"
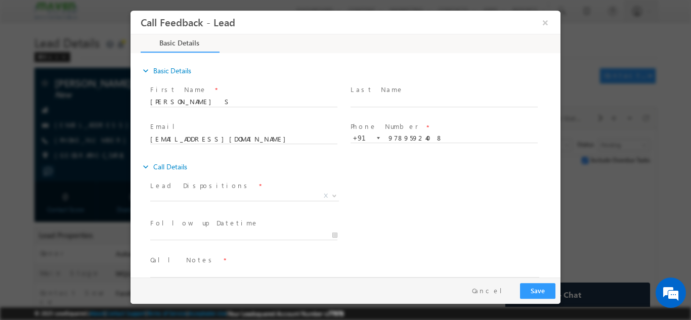
scroll to position [0, 0]
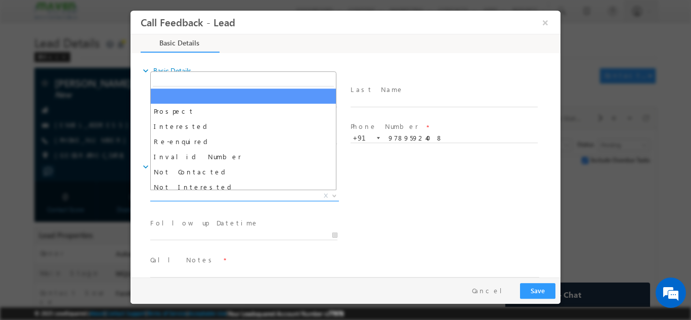
click at [243, 195] on span "X" at bounding box center [244, 196] width 189 height 10
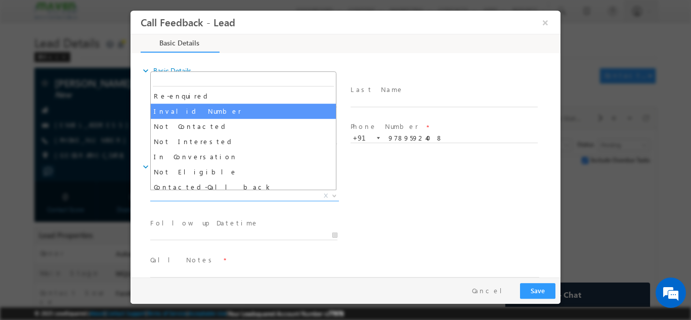
scroll to position [47, 0]
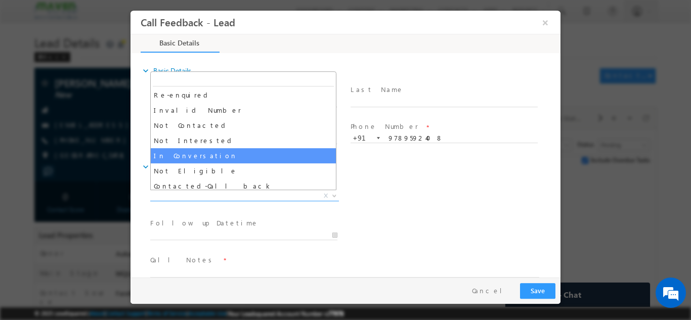
select select "In Conversation"
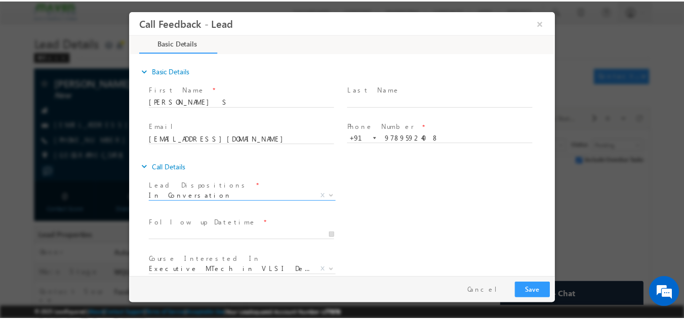
scroll to position [54, 0]
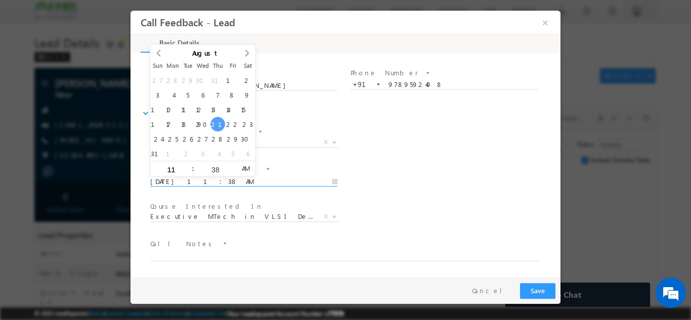
click at [216, 181] on input "21/08/2025 11:38 AM" at bounding box center [243, 182] width 187 height 10
type input "25/08/2025 11:38 AM"
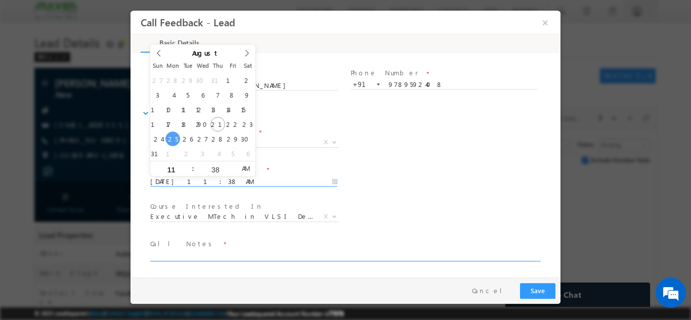
click at [205, 252] on textarea at bounding box center [344, 256] width 389 height 12
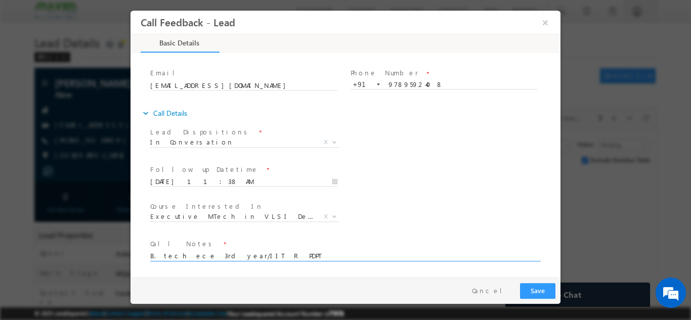
type textarea "B. tech ece 3rd year/IIT R PDPT"
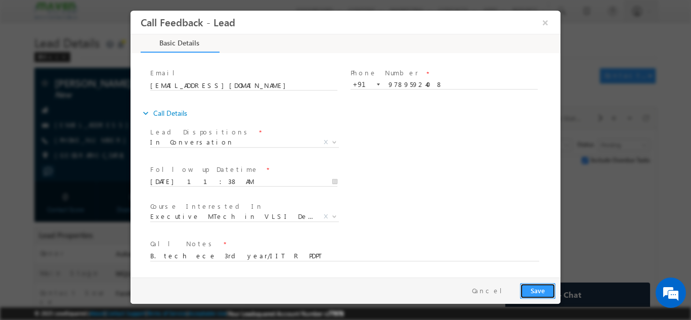
click at [532, 292] on button "Save" at bounding box center [537, 291] width 35 height 16
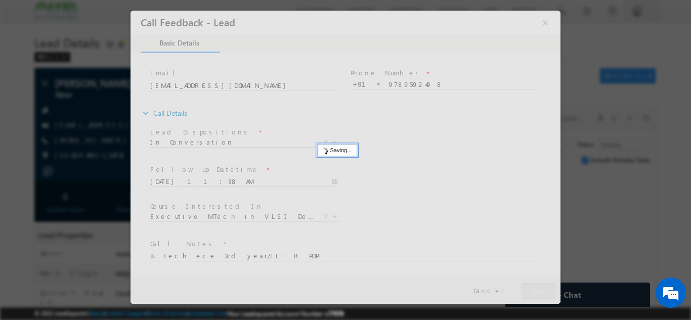
click at [0, 114] on div at bounding box center [345, 160] width 691 height 320
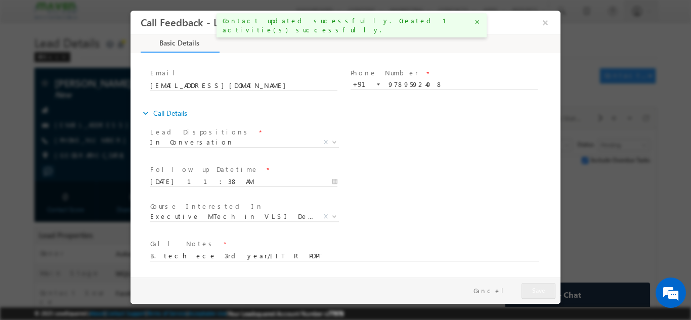
click at [184, 66] on div "Email * sec23ec083@sairamtap.edu.in" at bounding box center [248, 84] width 200 height 37
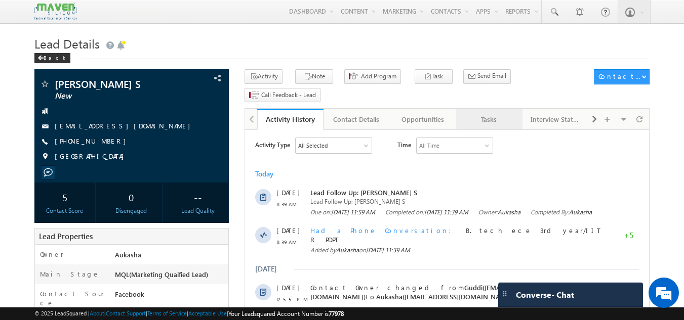
drag, startPoint x: 0, startPoint y: 0, endPoint x: 490, endPoint y: 104, distance: 500.8
click at [490, 113] on div "Tasks" at bounding box center [488, 119] width 49 height 12
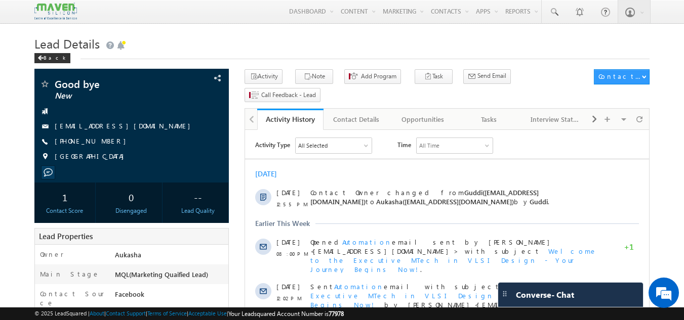
click at [324, 53] on h1 "Lead Details" at bounding box center [341, 43] width 615 height 20
click at [556, 21] on link at bounding box center [554, 11] width 24 height 23
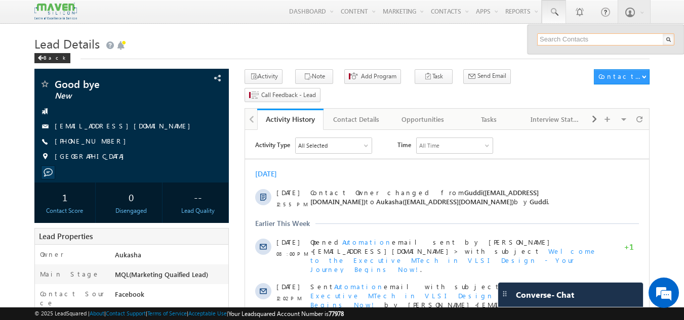
click at [572, 40] on input "text" at bounding box center [605, 39] width 137 height 12
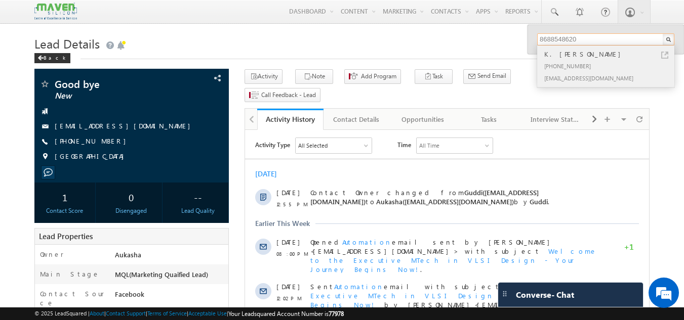
type input "8688548620"
click at [664, 55] on link at bounding box center [664, 55] width 7 height 7
click at [176, 44] on h1 "Lead Details" at bounding box center [341, 43] width 615 height 20
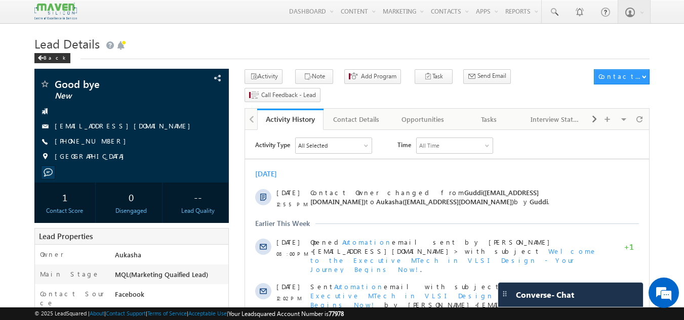
click at [292, 56] on div "Back" at bounding box center [341, 56] width 615 height 7
click at [482, 113] on div "Tasks" at bounding box center [488, 119] width 49 height 12
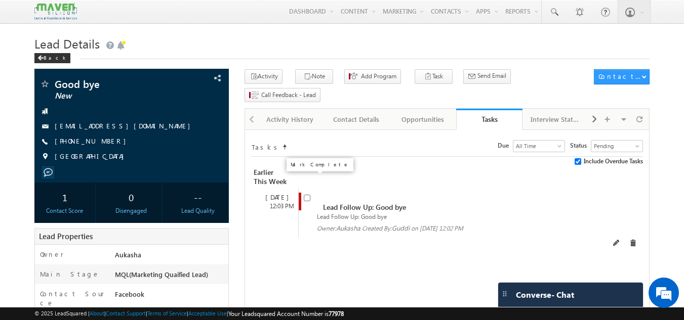
click at [306, 195] on input "checkbox" at bounding box center [307, 198] width 7 height 7
checkbox input "false"
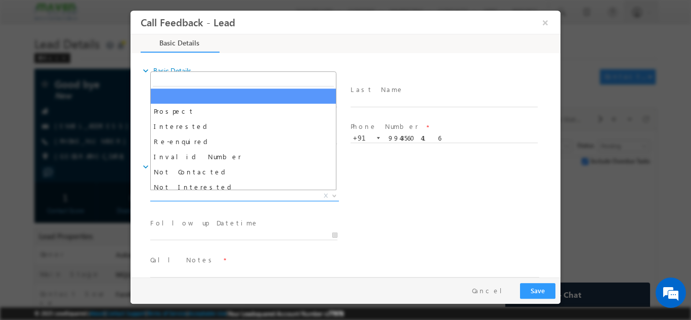
click at [245, 197] on span "X" at bounding box center [244, 196] width 189 height 10
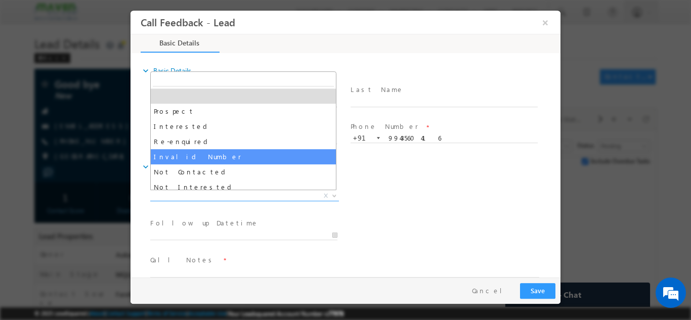
select select "Invalid Number"
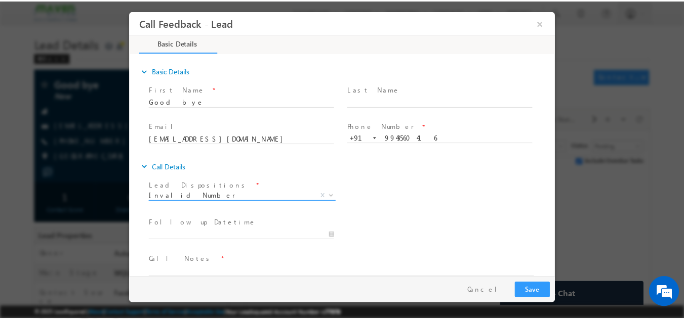
scroll to position [16, 0]
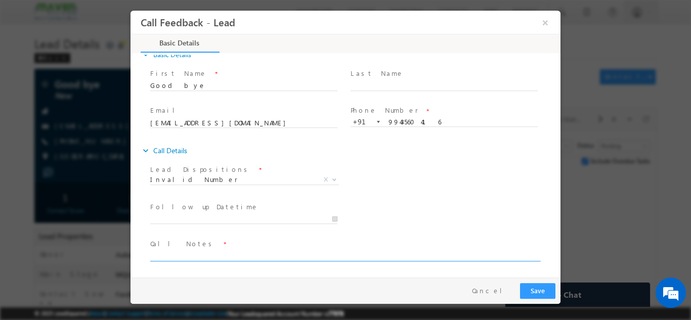
click at [197, 251] on textarea at bounding box center [344, 256] width 389 height 12
type textarea "Wrong no."
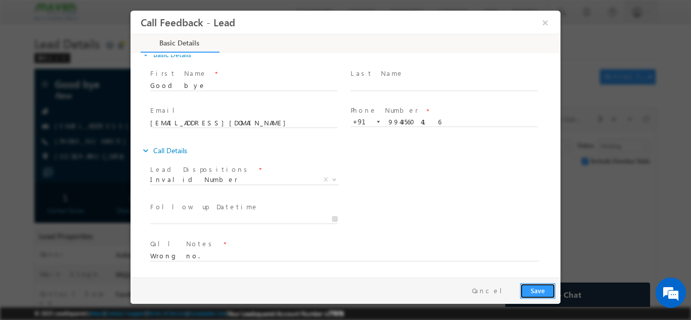
click at [530, 287] on button "Save" at bounding box center [537, 291] width 35 height 16
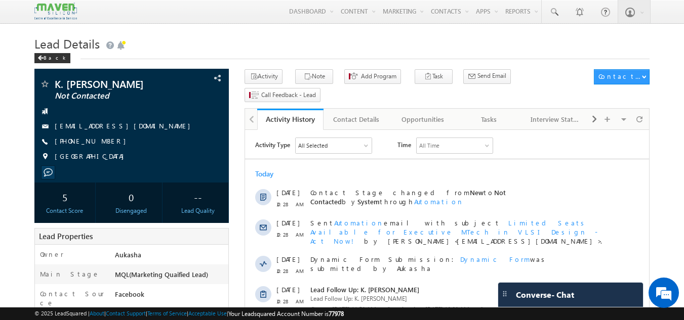
click at [338, 57] on div "Back" at bounding box center [341, 56] width 615 height 7
click at [394, 46] on h1 "Lead Details" at bounding box center [341, 43] width 615 height 20
